Goal: Task Accomplishment & Management: Use online tool/utility

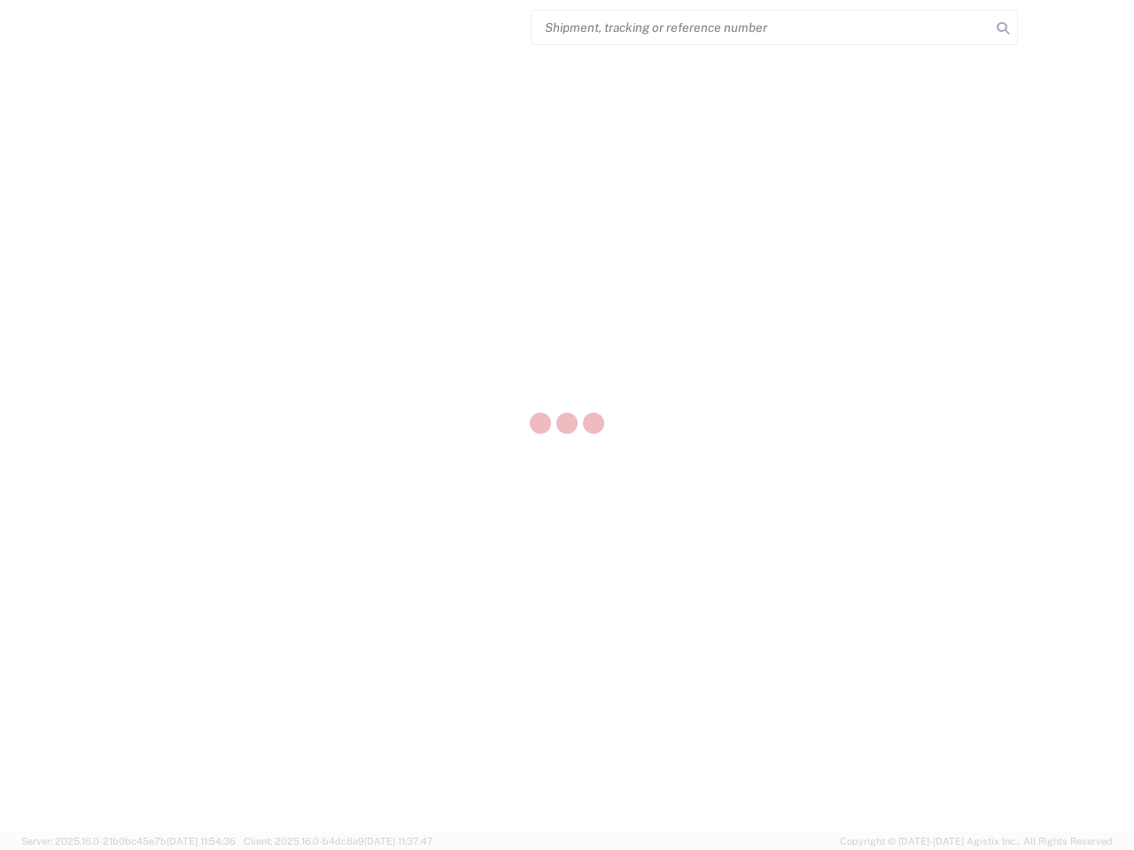
select select "US"
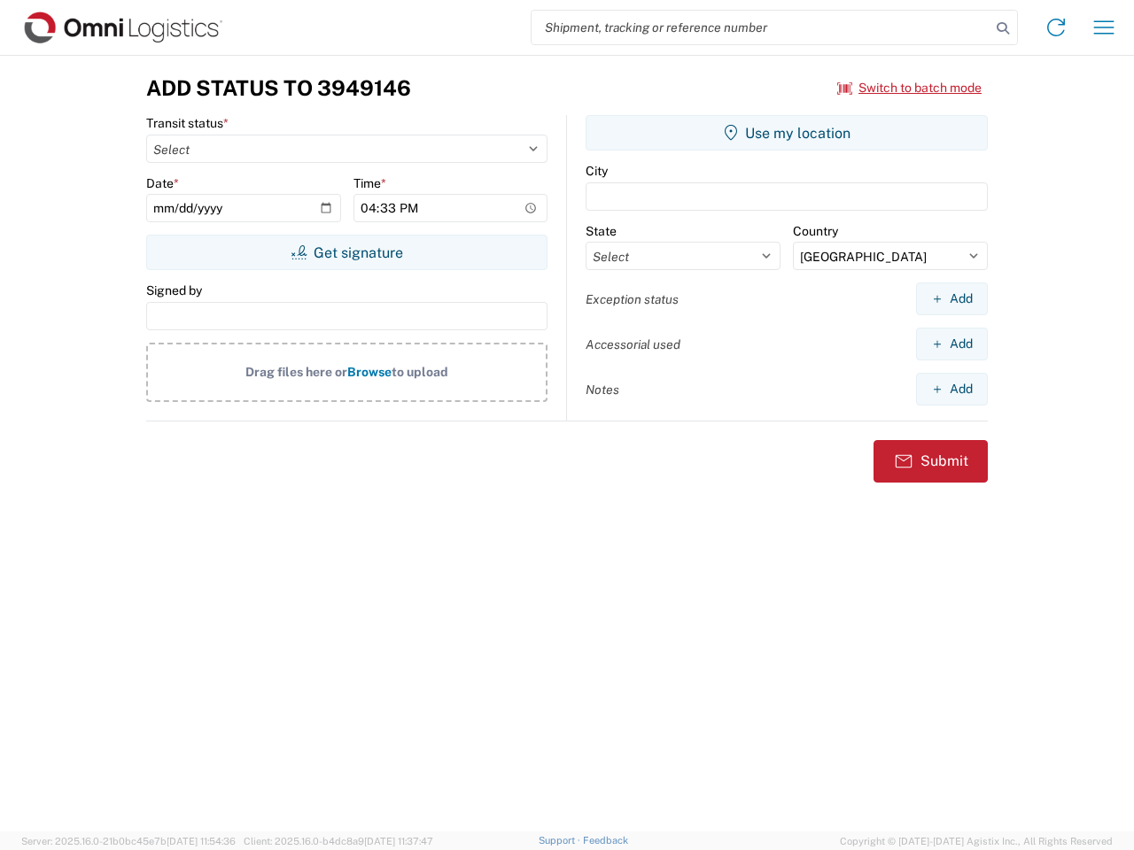
click at [761, 27] on input "search" at bounding box center [760, 28] width 459 height 34
click at [1002, 28] on icon at bounding box center [1002, 28] width 25 height 25
click at [1056, 27] on icon at bounding box center [1055, 27] width 28 height 28
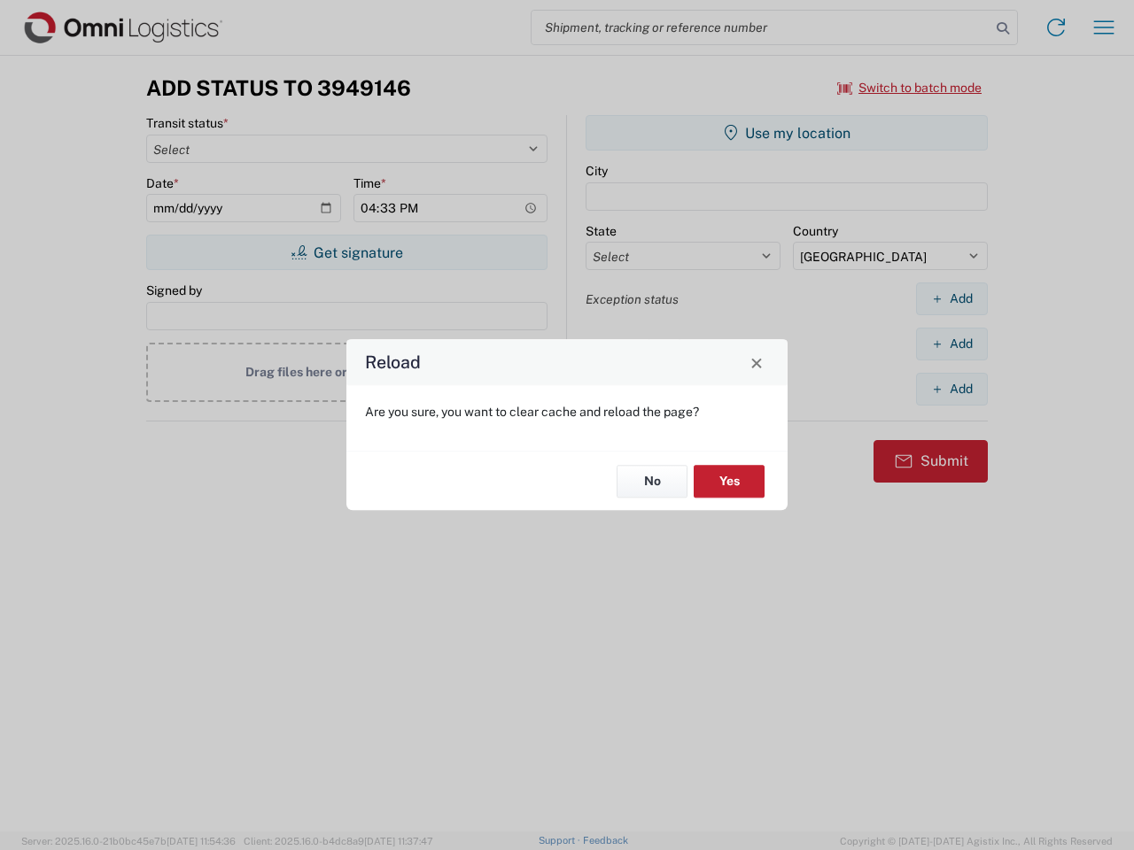
click at [1103, 27] on div "Reload Are you sure, you want to clear cache and reload the page? No Yes" at bounding box center [567, 425] width 1134 height 850
click at [909, 88] on div "Reload Are you sure, you want to clear cache and reload the page? No Yes" at bounding box center [567, 425] width 1134 height 850
click at [346, 252] on div "Reload Are you sure, you want to clear cache and reload the page? No Yes" at bounding box center [567, 425] width 1134 height 850
click at [786, 133] on div "Reload Are you sure, you want to clear cache and reload the page? No Yes" at bounding box center [567, 425] width 1134 height 850
click at [951, 298] on div "Reload Are you sure, you want to clear cache and reload the page? No Yes" at bounding box center [567, 425] width 1134 height 850
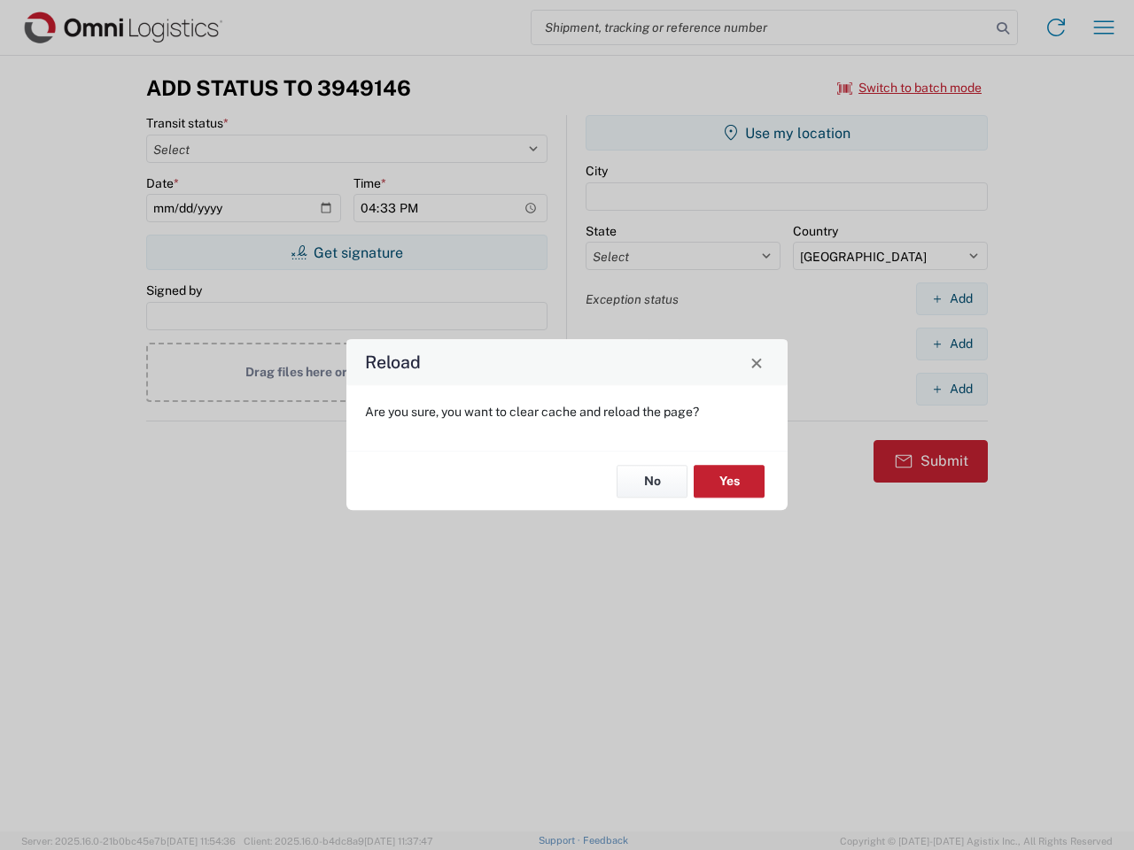
click at [951, 344] on div "Reload Are you sure, you want to clear cache and reload the page? No Yes" at bounding box center [567, 425] width 1134 height 850
click at [951, 389] on div "Reload Are you sure, you want to clear cache and reload the page? No Yes" at bounding box center [567, 425] width 1134 height 850
